Goal: Task Accomplishment & Management: Manage account settings

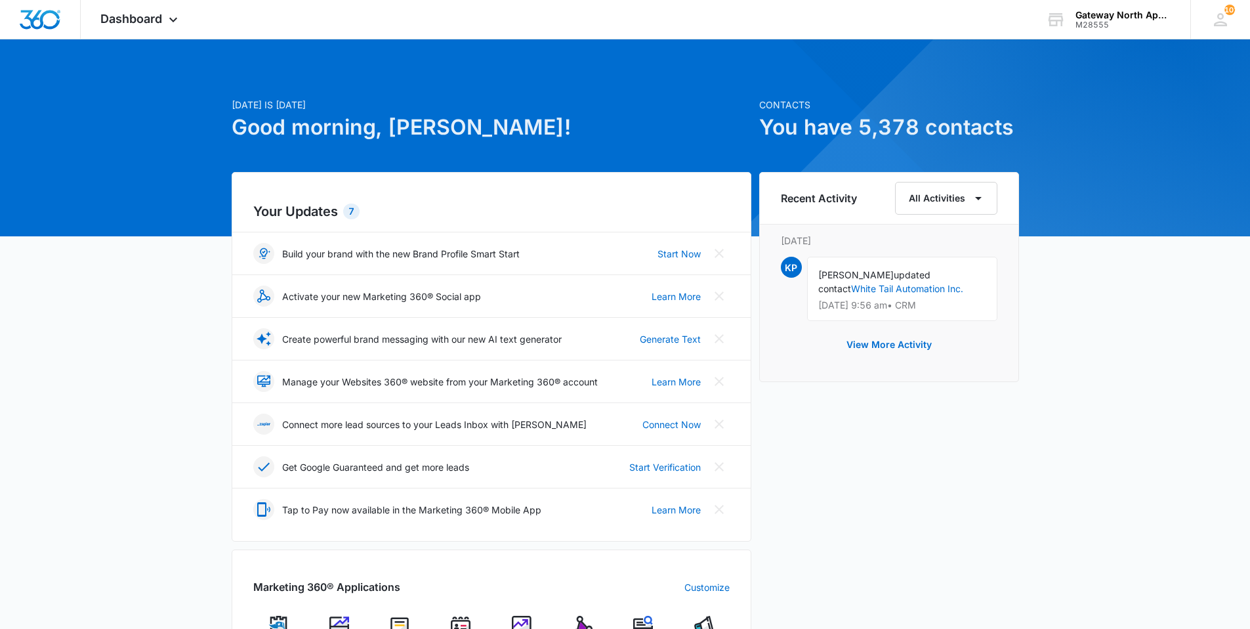
scroll to position [131, 0]
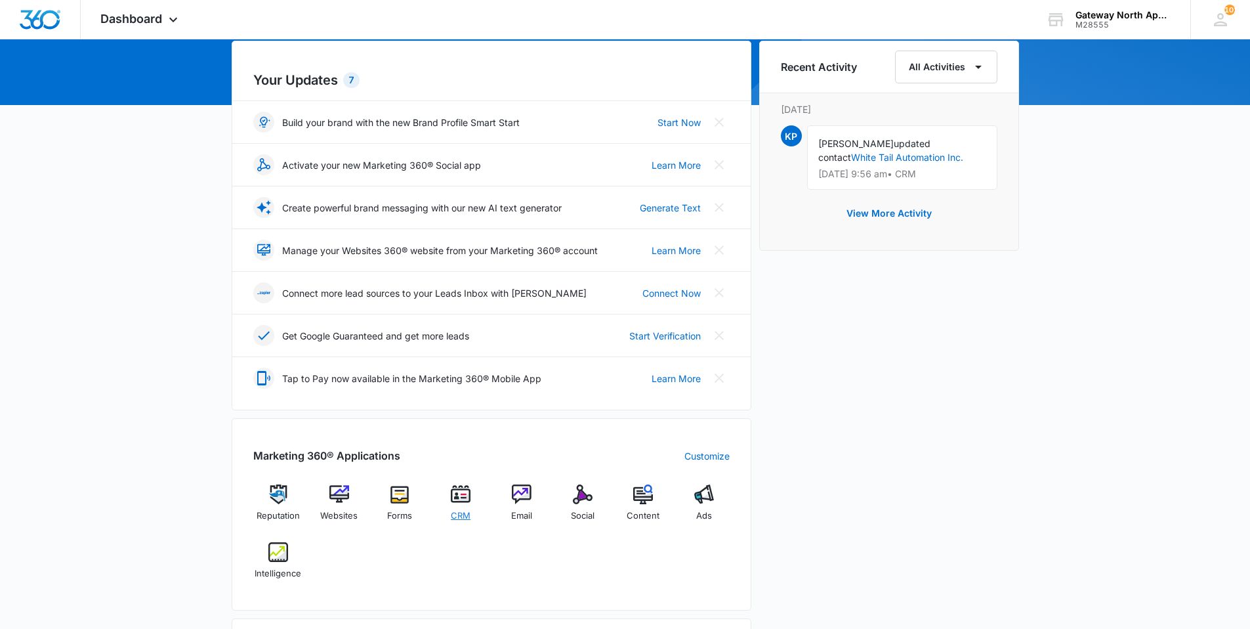
click at [465, 503] on img at bounding box center [461, 494] width 20 height 20
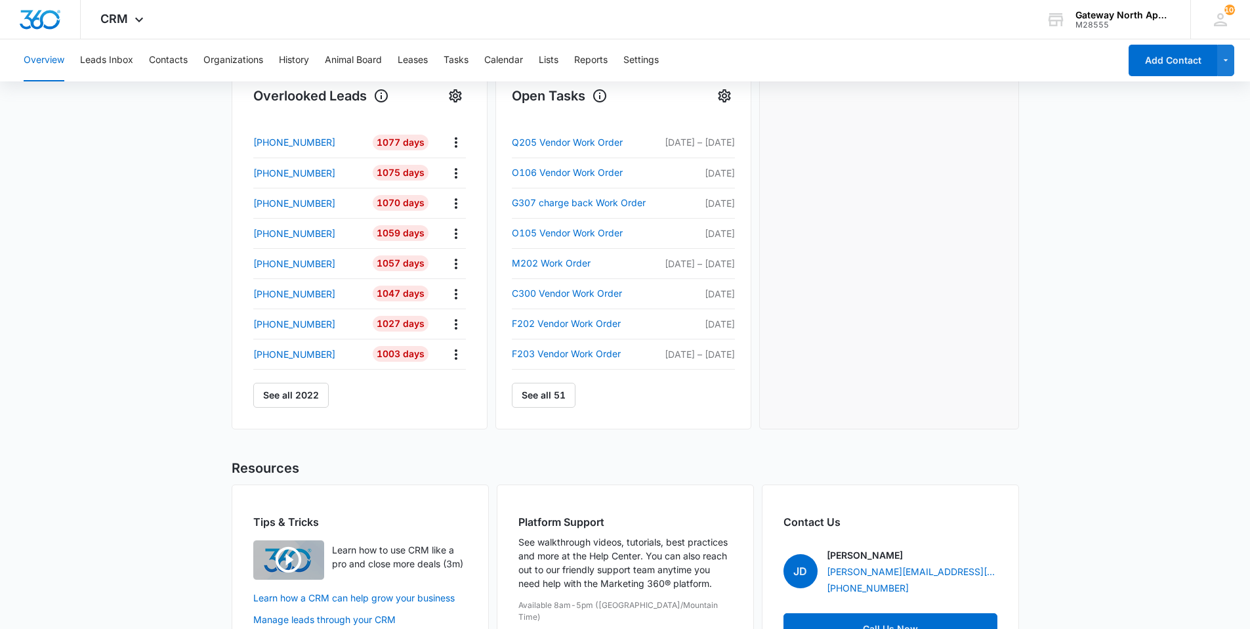
scroll to position [240, 0]
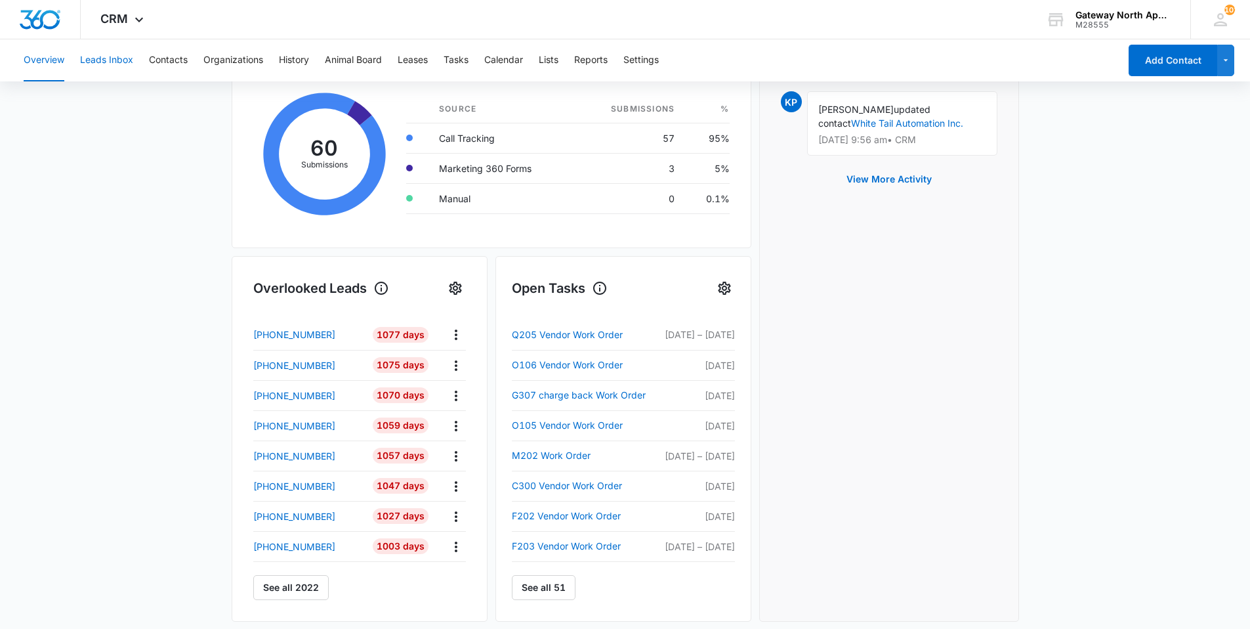
click at [106, 51] on button "Leads Inbox" at bounding box center [106, 60] width 53 height 42
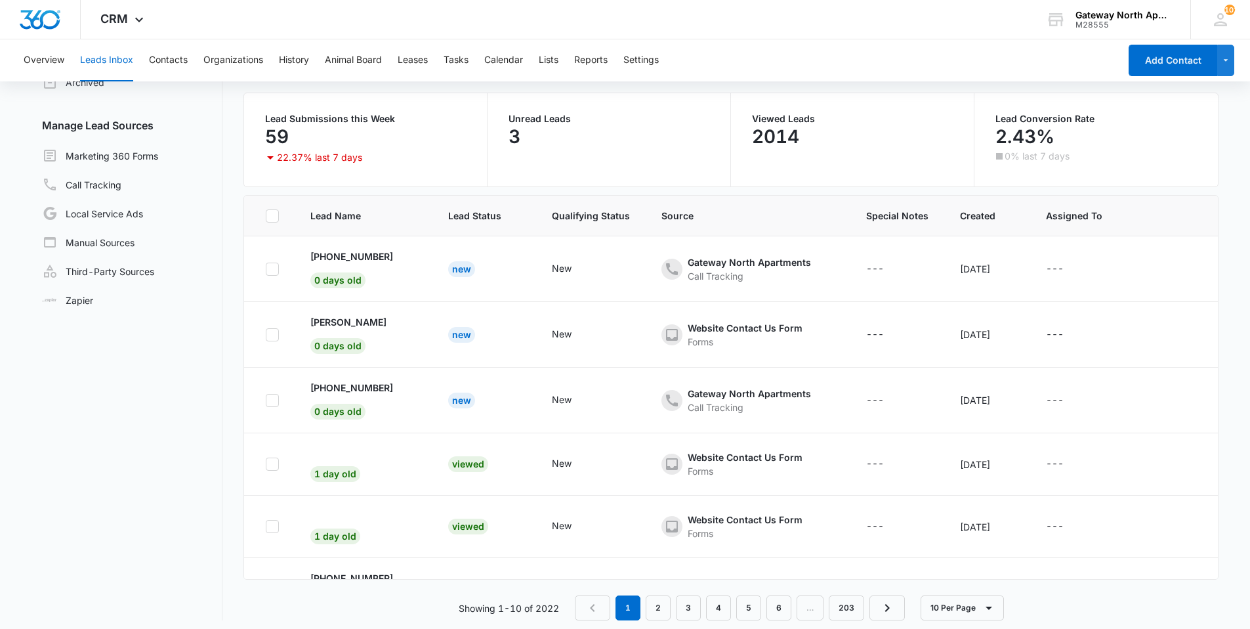
scroll to position [101, 0]
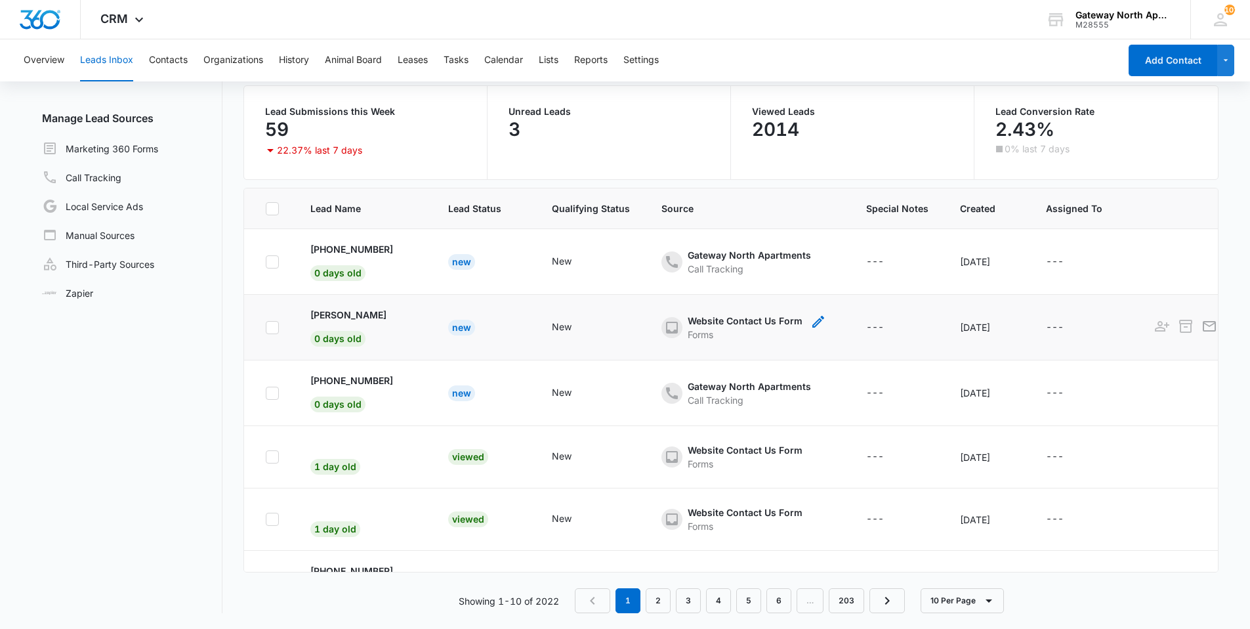
click at [667, 328] on span "- - Select to Edit Field" at bounding box center [671, 327] width 21 height 21
click at [321, 314] on p "[PERSON_NAME]" at bounding box center [348, 315] width 76 height 14
